Goal: Check status: Check status

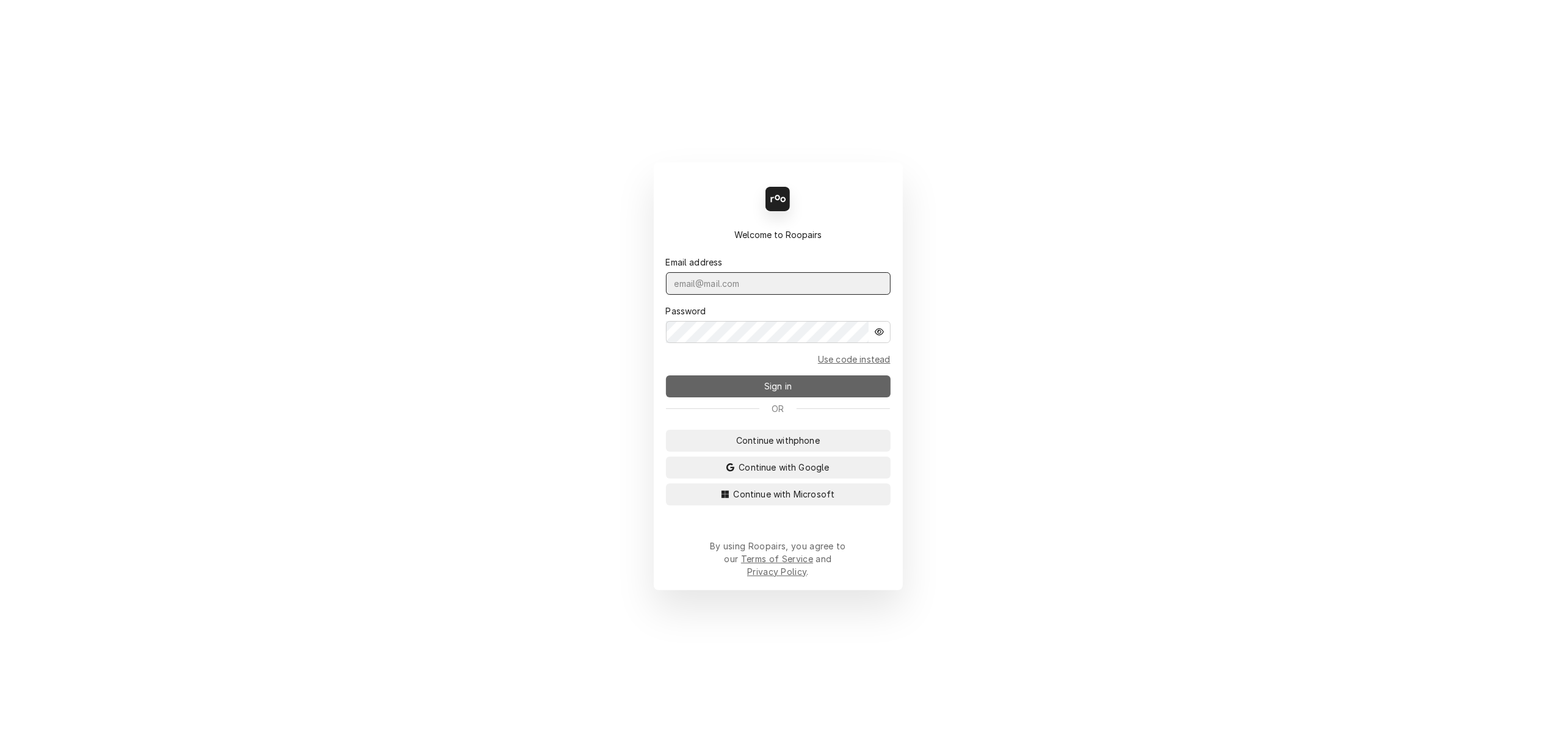
type input "lisa.techsolutions@aol.com"
click at [774, 389] on span "Sign in" at bounding box center [778, 386] width 32 height 13
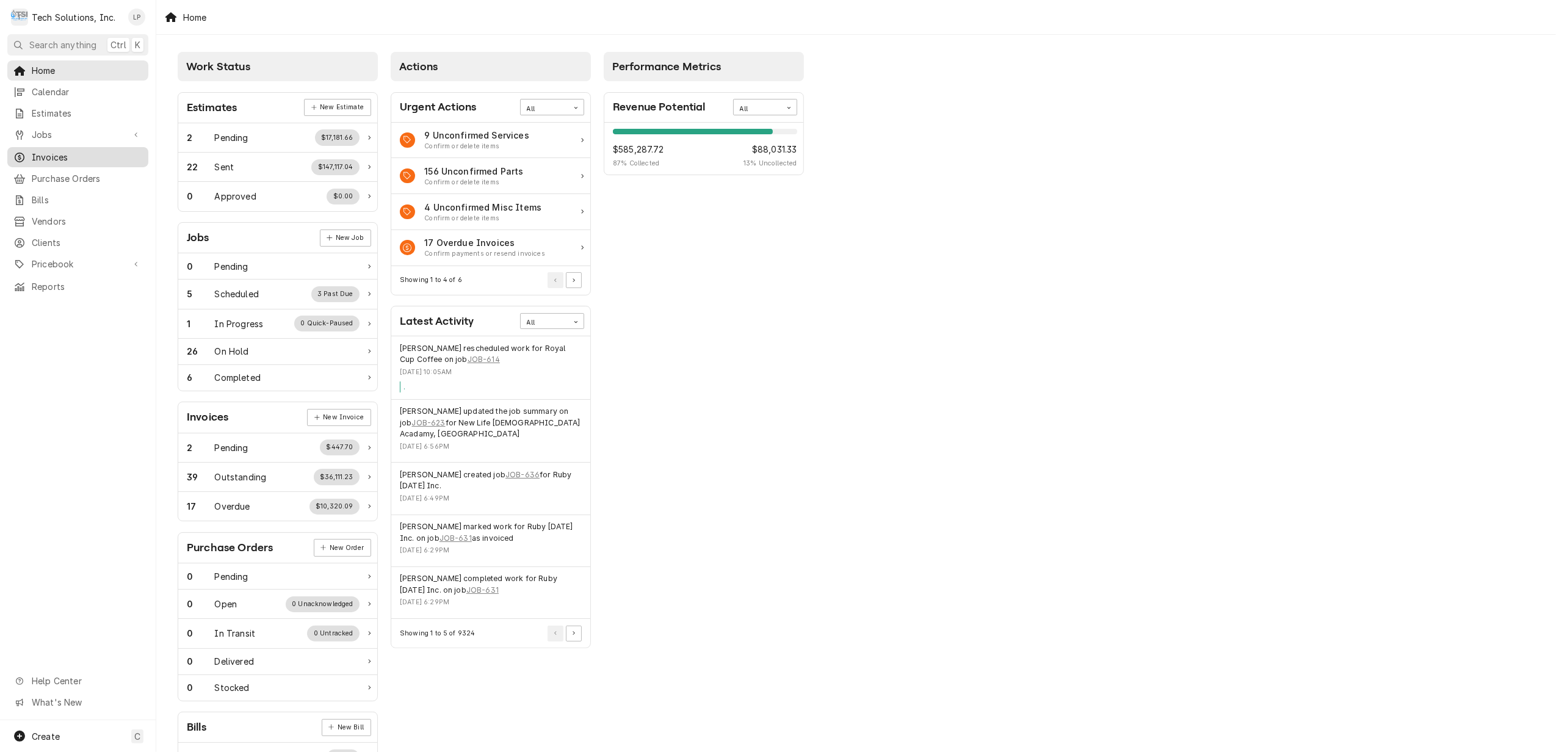
click at [52, 153] on span "Invoices" at bounding box center [87, 157] width 110 height 13
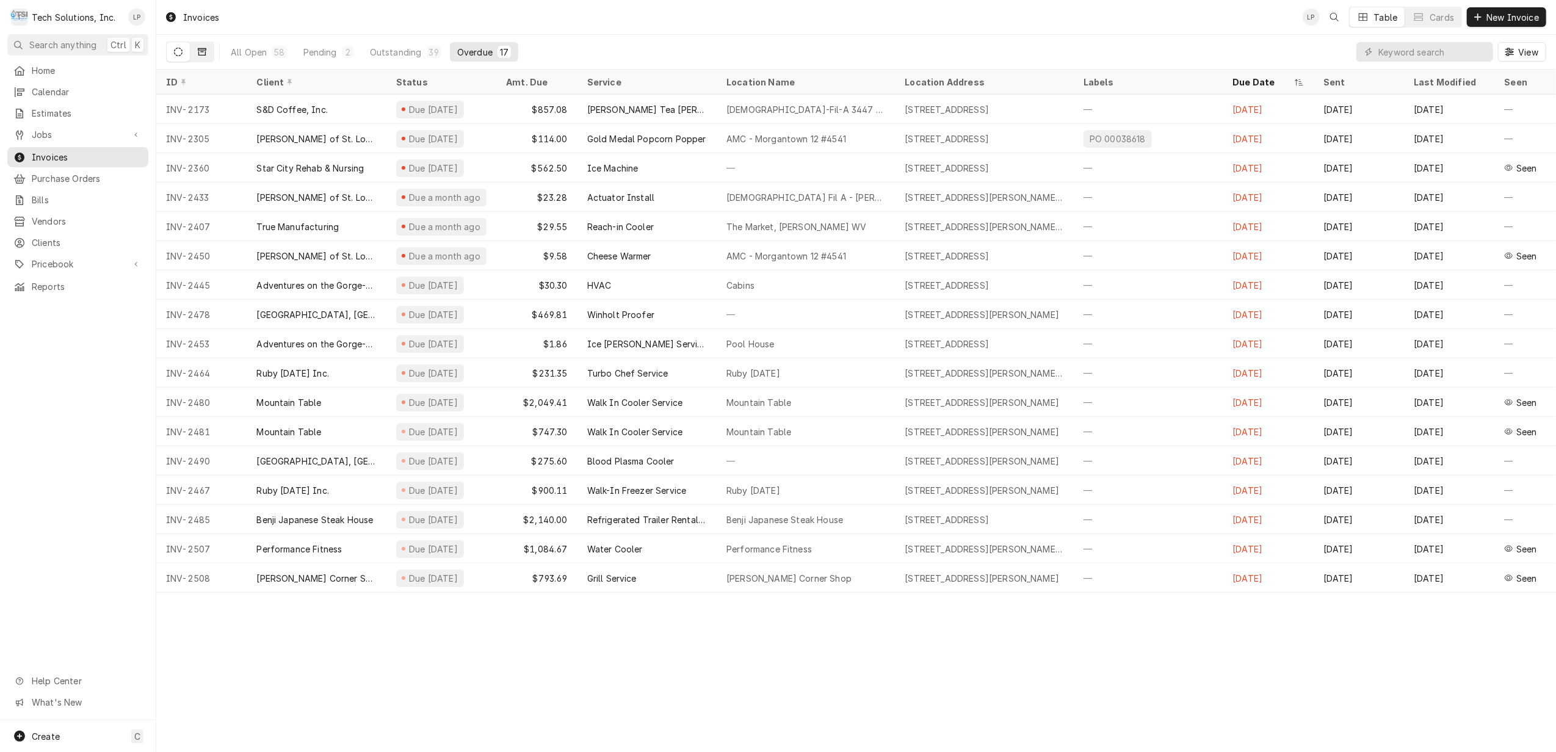
click at [198, 50] on icon "Dynamic Content Wrapper" at bounding box center [202, 51] width 9 height 7
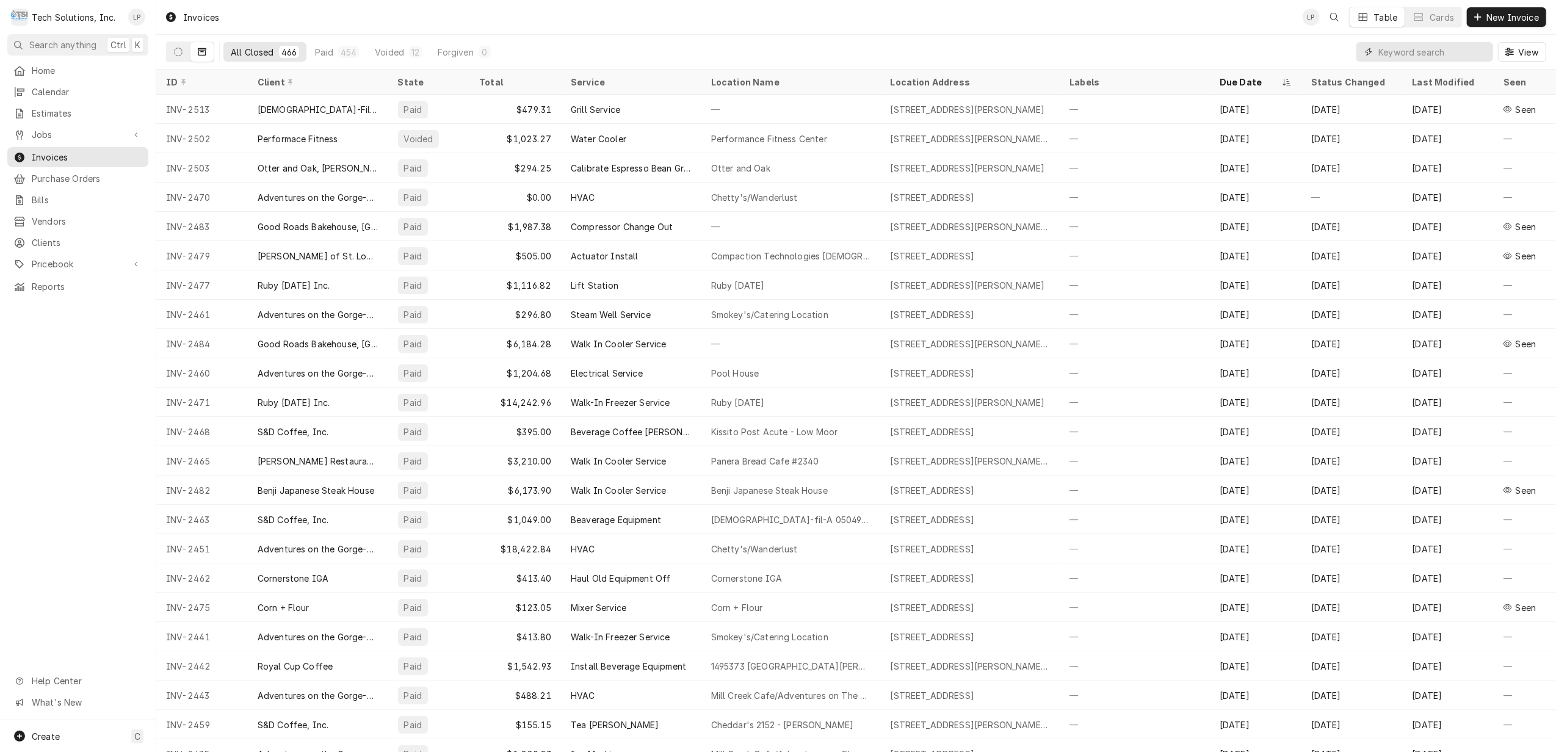
click at [1395, 54] on input "Dynamic Content Wrapper" at bounding box center [1432, 52] width 109 height 20
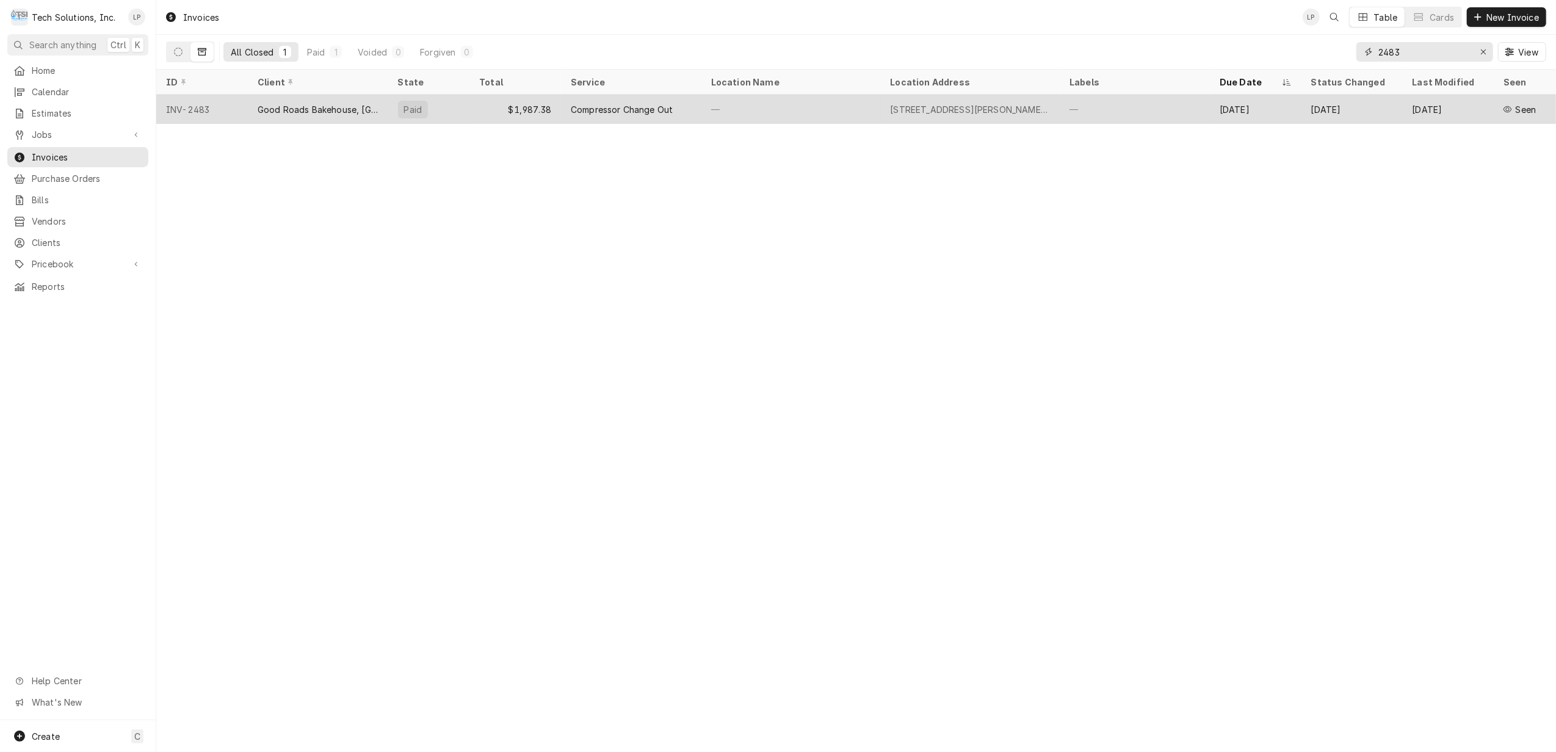
type input "2483"
click at [810, 105] on div "—" at bounding box center [790, 109] width 179 height 29
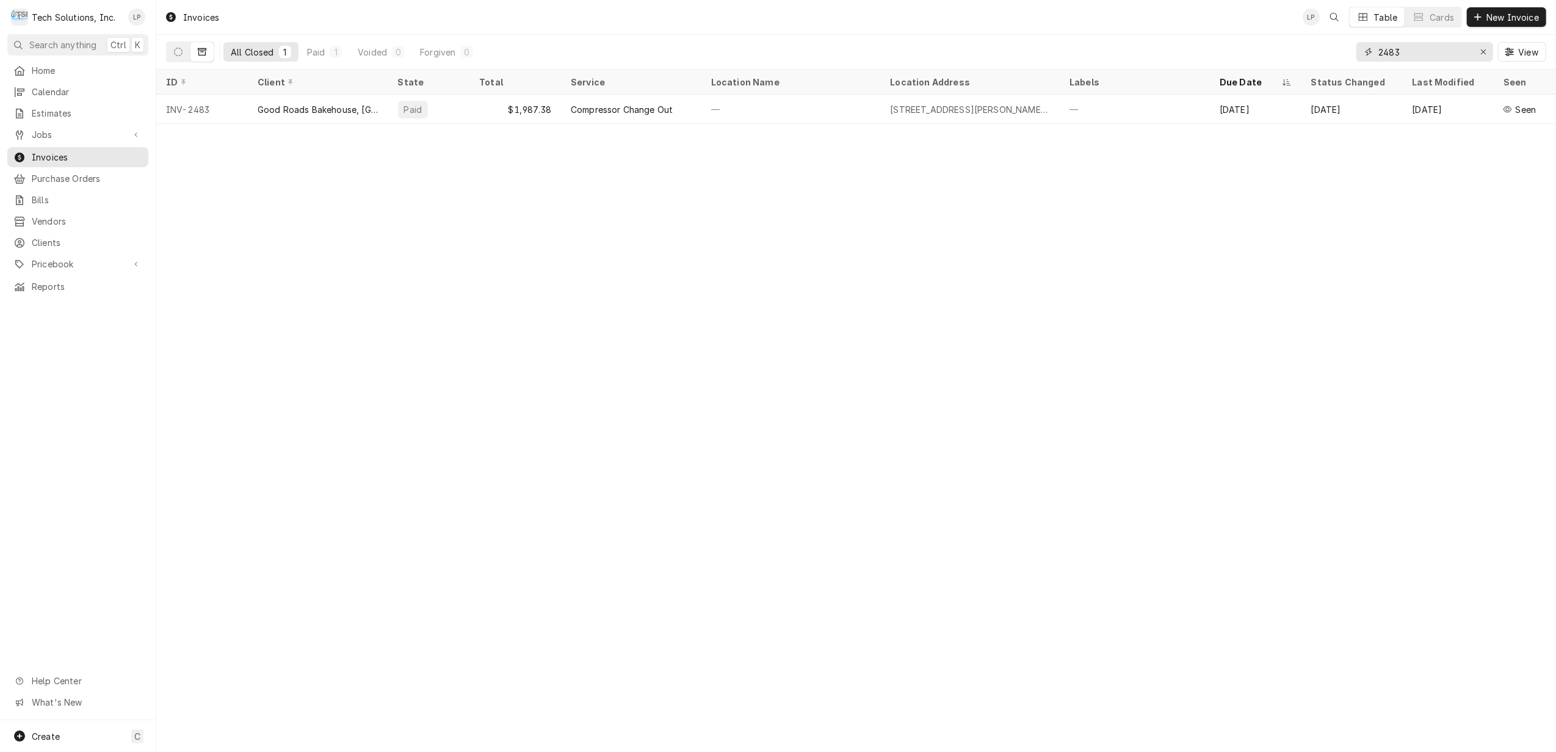
click at [1438, 51] on input "2483" at bounding box center [1424, 52] width 92 height 20
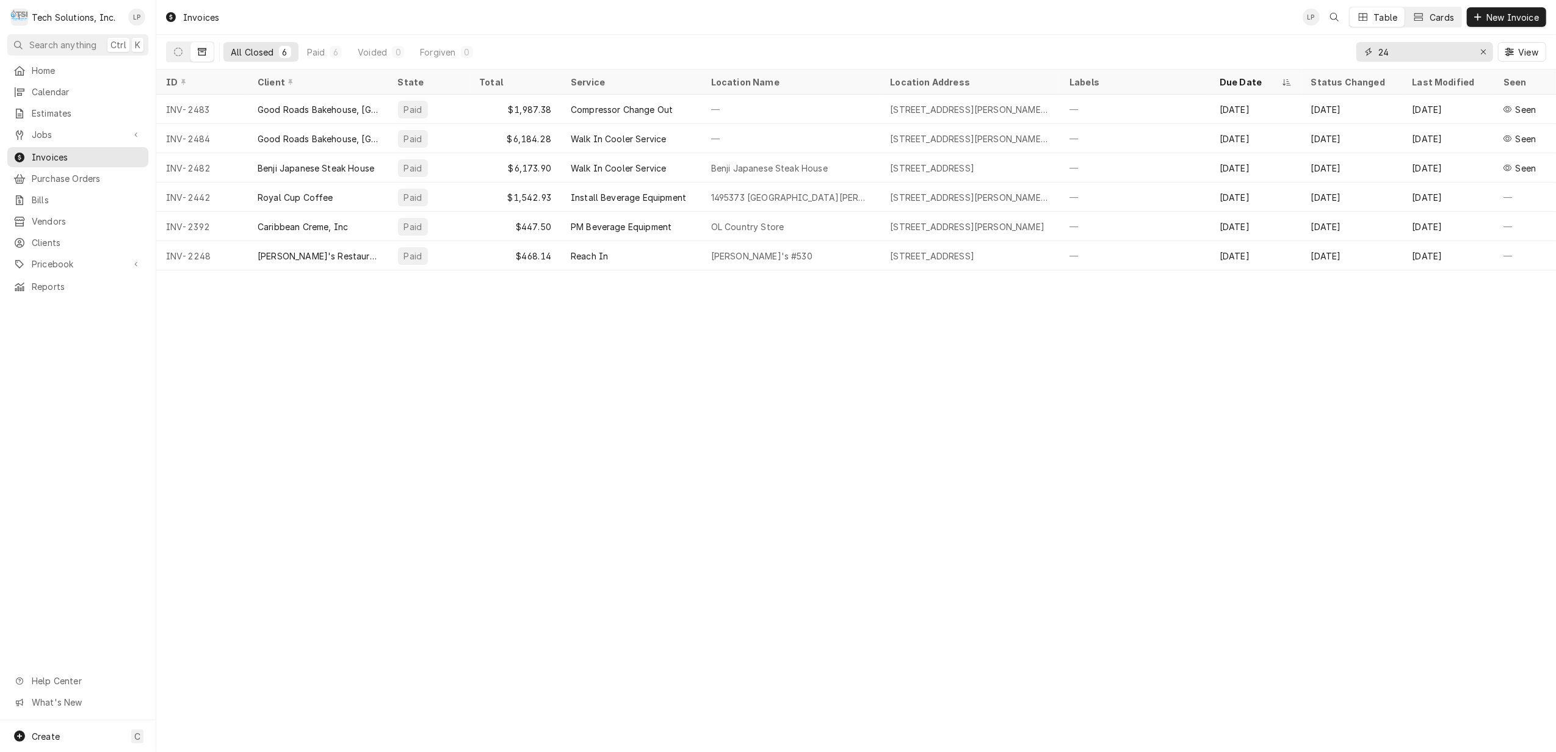
type input "2"
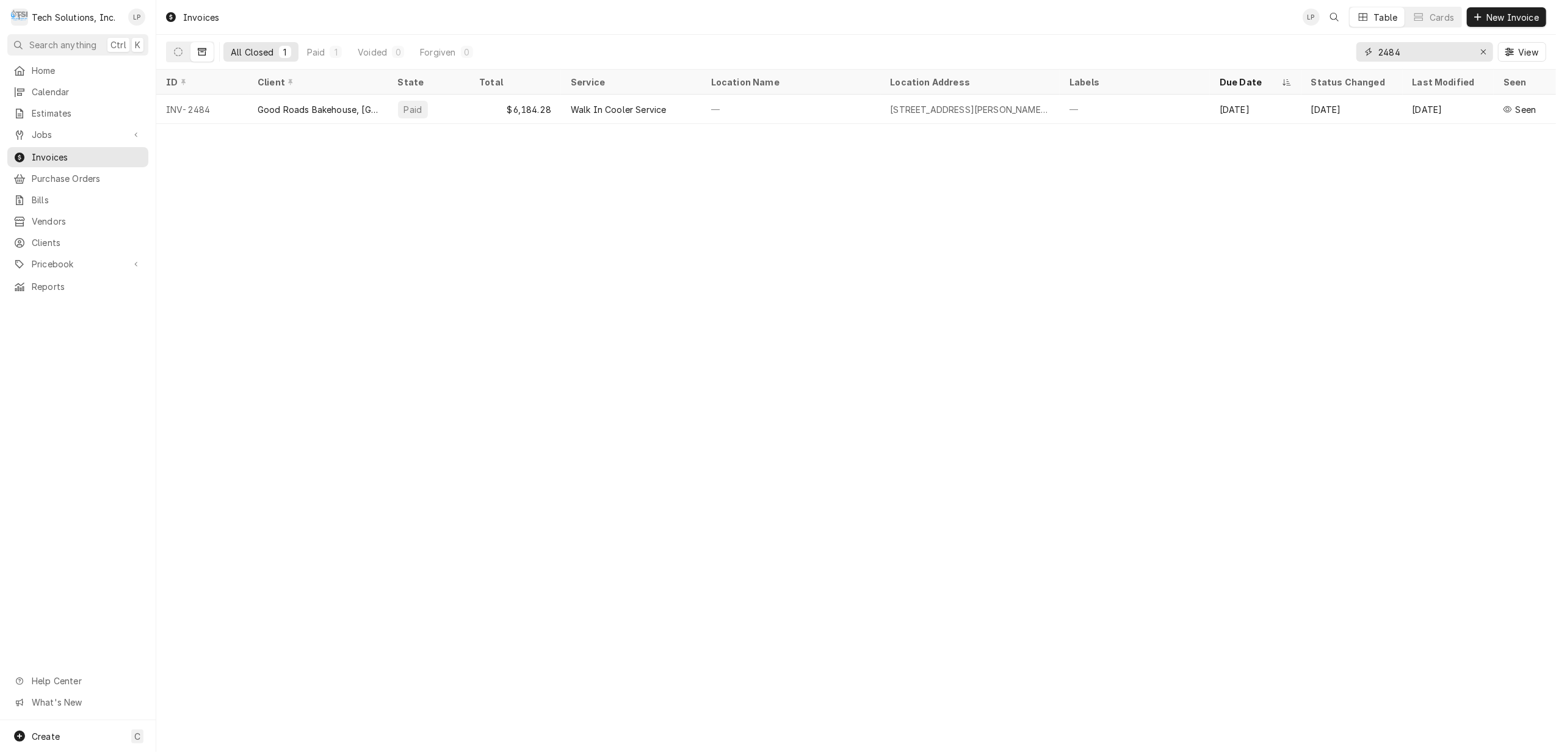
type input "2484"
